Goal: Task Accomplishment & Management: Use online tool/utility

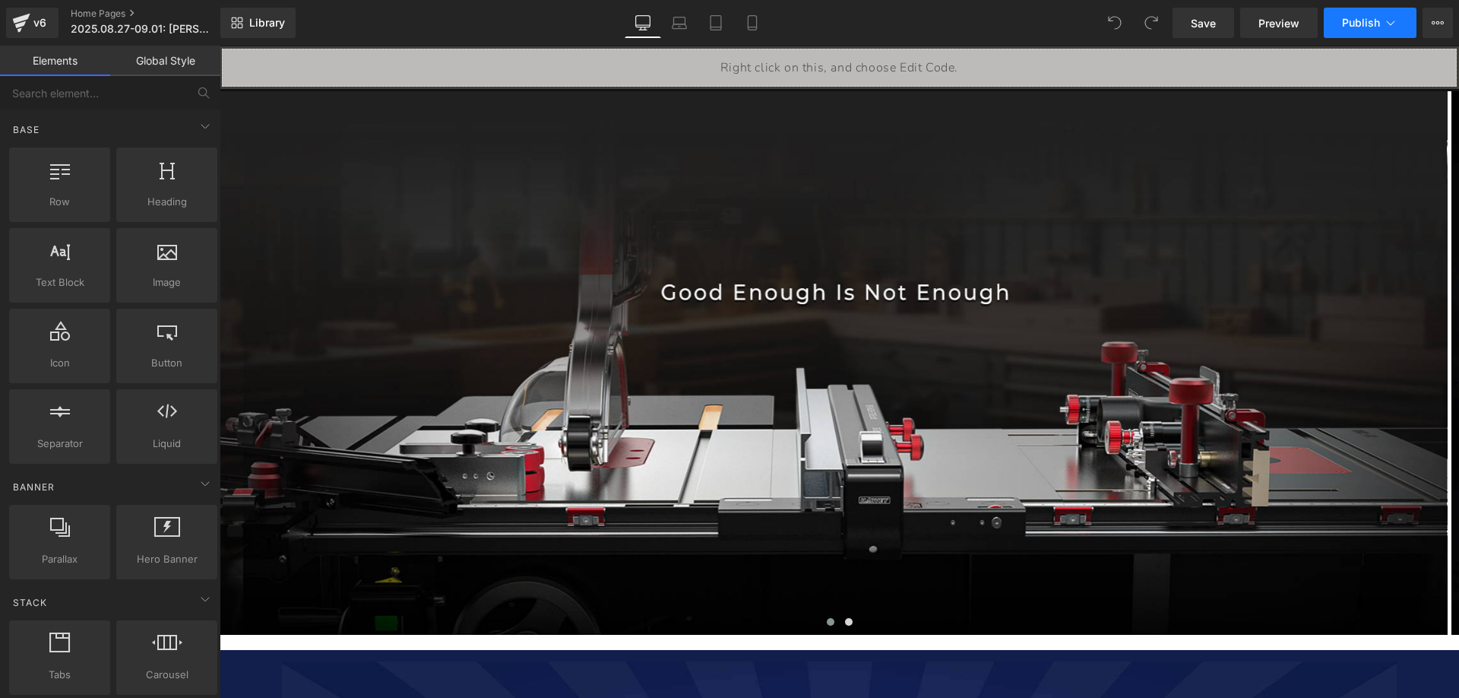
click at [1355, 17] on span "Publish" at bounding box center [1361, 23] width 38 height 12
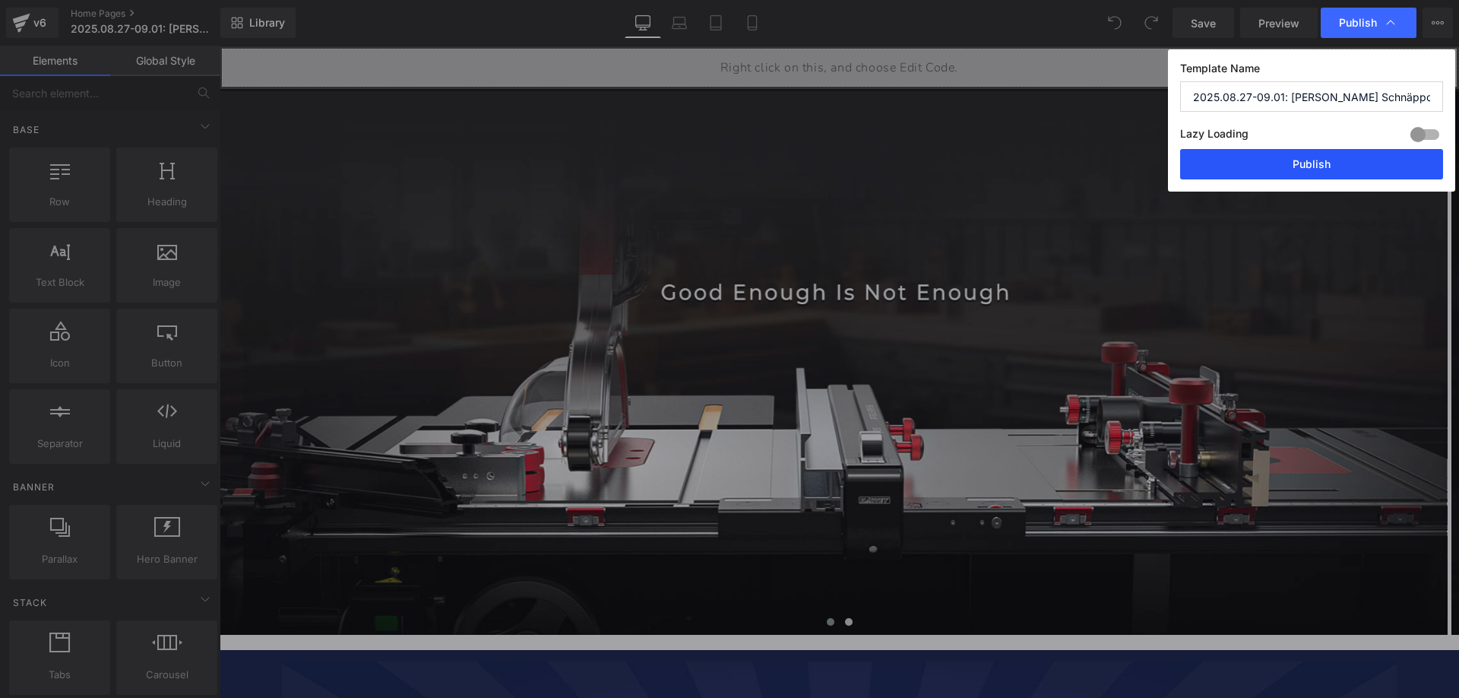
drag, startPoint x: 1287, startPoint y: 162, endPoint x: 424, endPoint y: 115, distance: 864.0
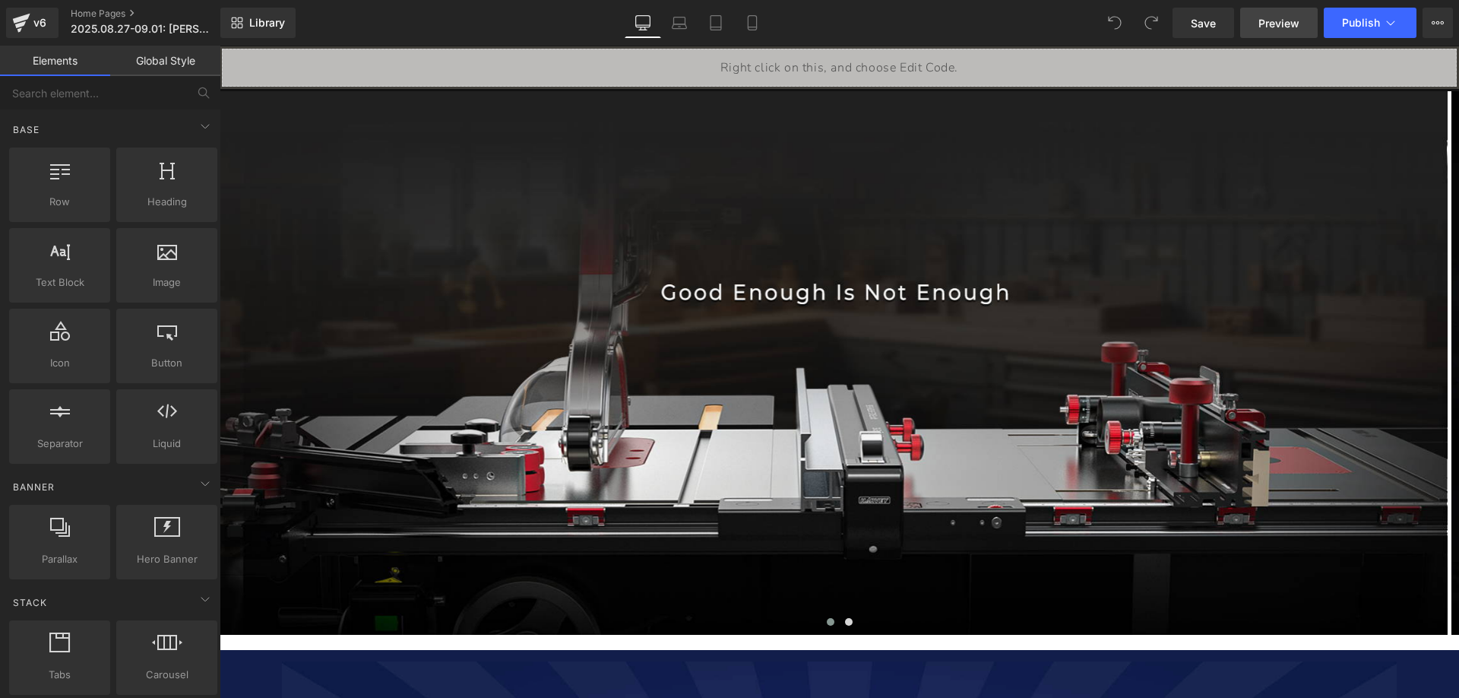
click at [1282, 27] on span "Preview" at bounding box center [1279, 23] width 41 height 16
click at [1272, 23] on span "Preview" at bounding box center [1279, 23] width 41 height 16
